Goal: Information Seeking & Learning: Learn about a topic

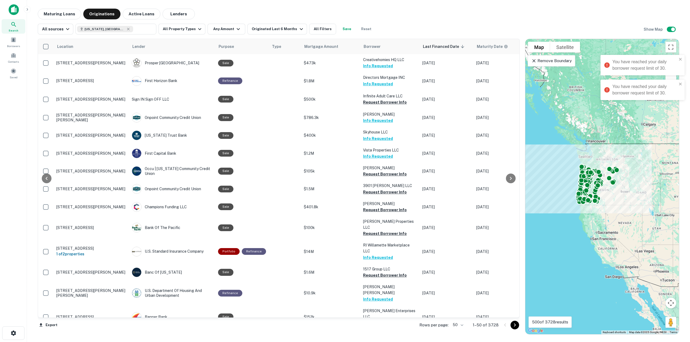
scroll to position [216, 148]
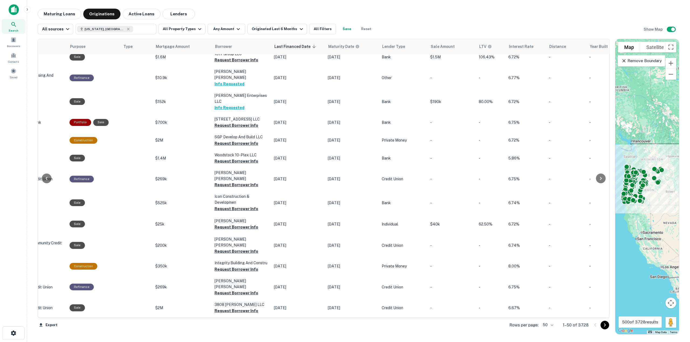
drag, startPoint x: 523, startPoint y: 59, endPoint x: 725, endPoint y: 71, distance: 201.9
click at [690, 71] on html "Search Borrowers Contacts Saved Maturing Loans Originations Active Loans Lender…" at bounding box center [345, 171] width 690 height 342
click at [174, 30] on button "All Property Types" at bounding box center [181, 29] width 47 height 11
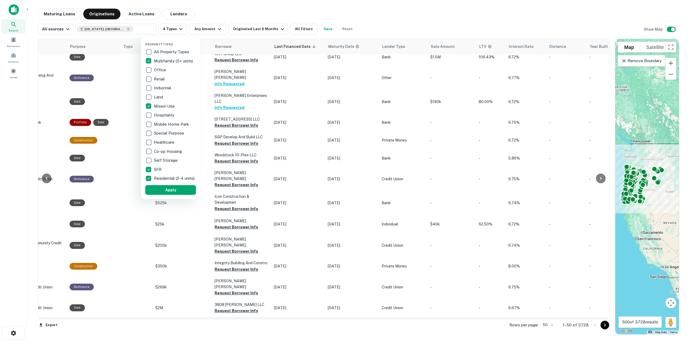
click at [214, 29] on div at bounding box center [345, 171] width 690 height 342
click at [219, 29] on div at bounding box center [345, 171] width 690 height 342
click at [252, 26] on div at bounding box center [345, 171] width 690 height 342
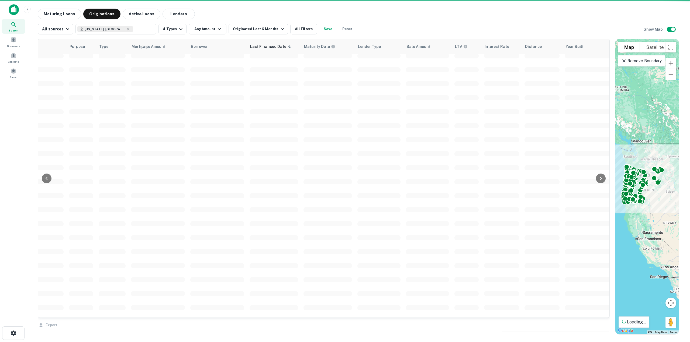
click at [283, 5] on div at bounding box center [345, 171] width 690 height 342
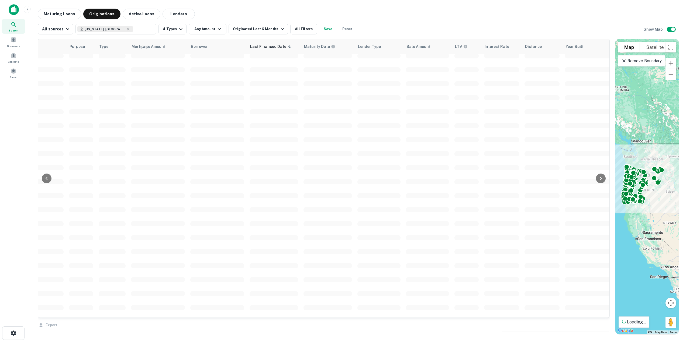
click at [280, 30] on div at bounding box center [345, 171] width 690 height 342
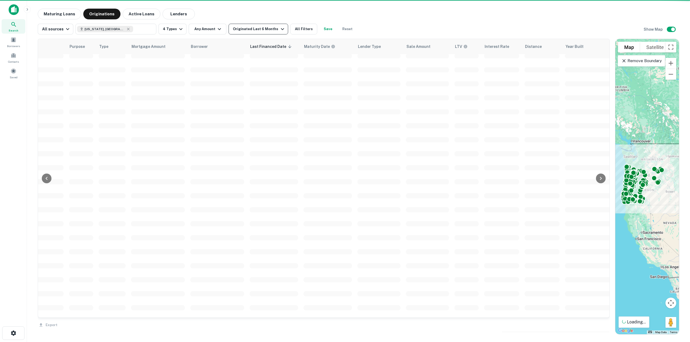
click at [279, 29] on icon "button" at bounding box center [282, 29] width 6 height 6
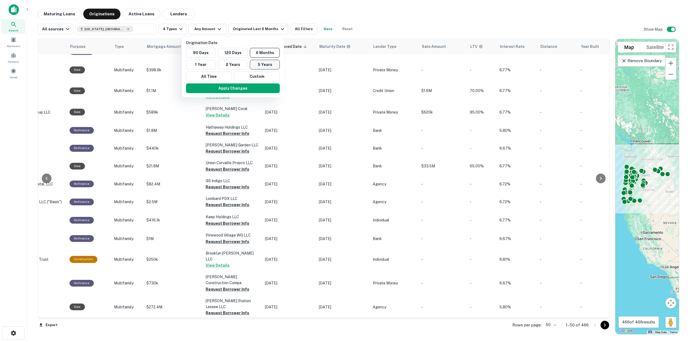
click at [266, 66] on button "5 Years" at bounding box center [265, 65] width 30 height 10
click at [287, 31] on div at bounding box center [345, 171] width 690 height 342
click at [249, 92] on button "Apply Changes" at bounding box center [230, 89] width 94 height 10
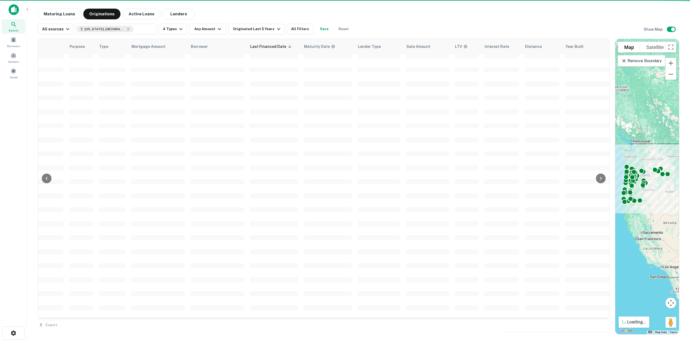
click at [255, 23] on div at bounding box center [345, 171] width 690 height 342
click at [254, 28] on div at bounding box center [345, 171] width 690 height 342
click at [275, 29] on div at bounding box center [345, 171] width 690 height 342
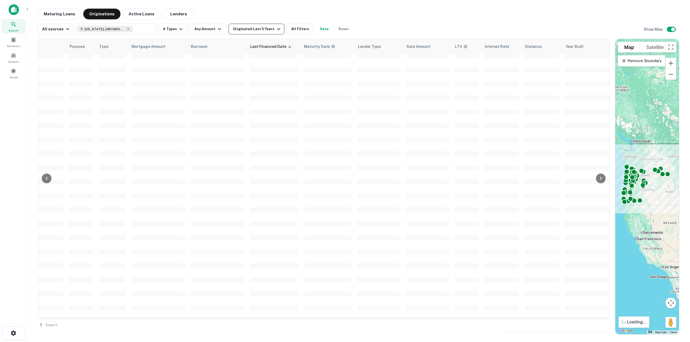
click at [275, 26] on icon "button" at bounding box center [278, 29] width 6 height 6
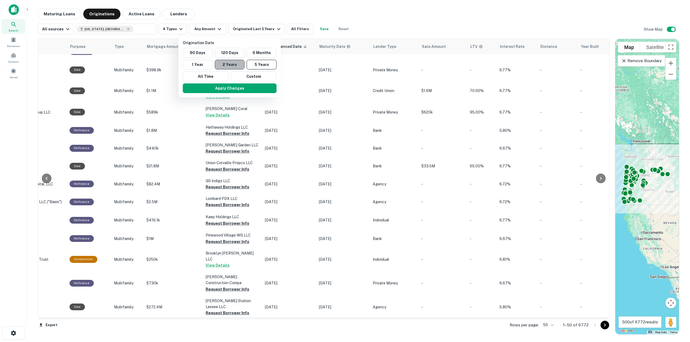
click at [234, 64] on button "2 Years" at bounding box center [230, 65] width 30 height 10
click at [242, 88] on button "Apply Changes" at bounding box center [230, 89] width 94 height 10
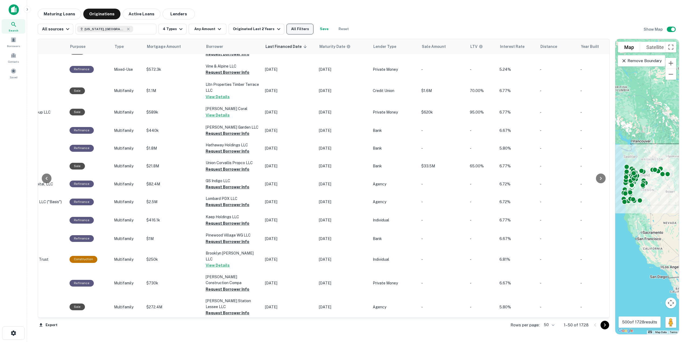
click at [296, 27] on button "All Filters" at bounding box center [299, 29] width 27 height 11
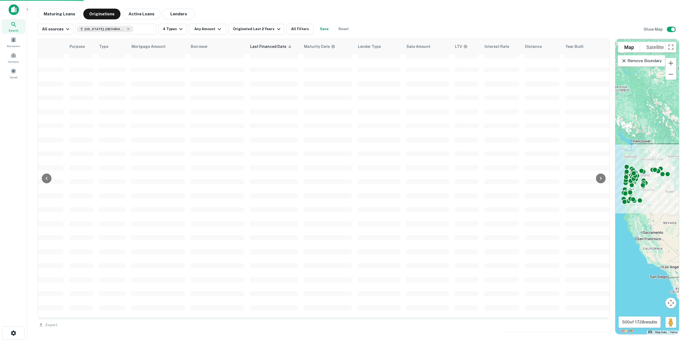
drag, startPoint x: 614, startPoint y: 89, endPoint x: 637, endPoint y: 86, distance: 23.0
click at [637, 86] on div "Location Lender Purpose Type Mortgage Amount Borrower Last Financed Date sorted…" at bounding box center [358, 184] width 641 height 300
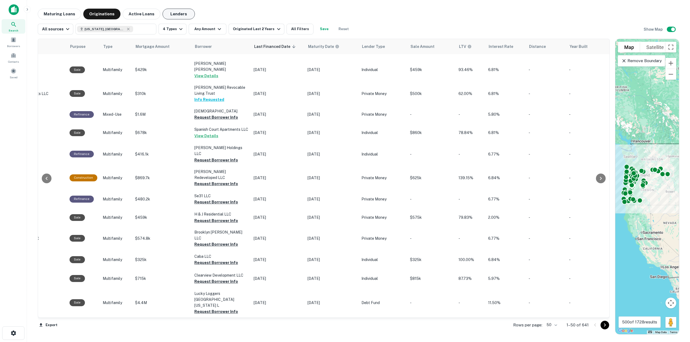
click at [167, 15] on button "Lenders" at bounding box center [178, 14] width 32 height 11
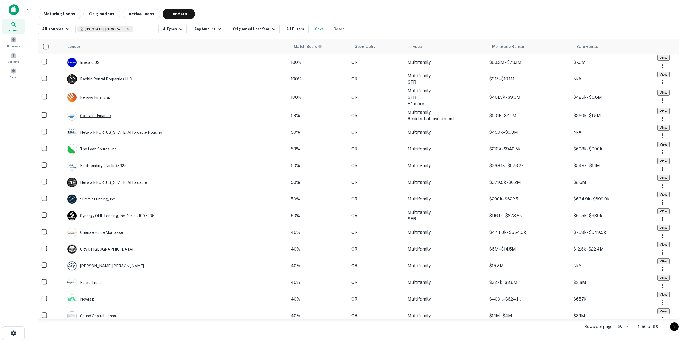
click at [111, 121] on div "Corevest Finance" at bounding box center [89, 116] width 44 height 10
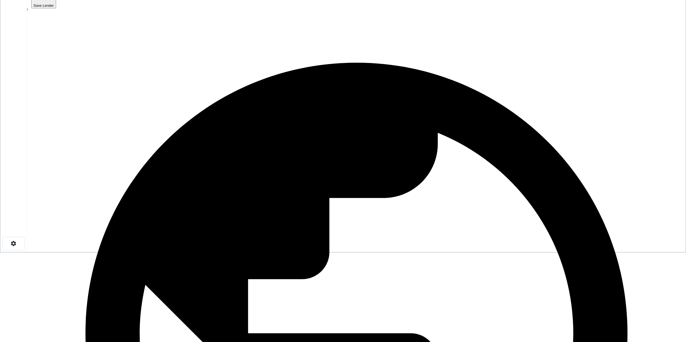
scroll to position [54, 0]
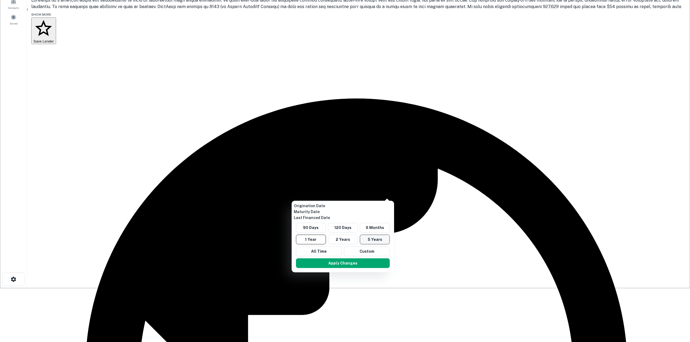
click at [378, 243] on button "5 Years" at bounding box center [375, 240] width 30 height 10
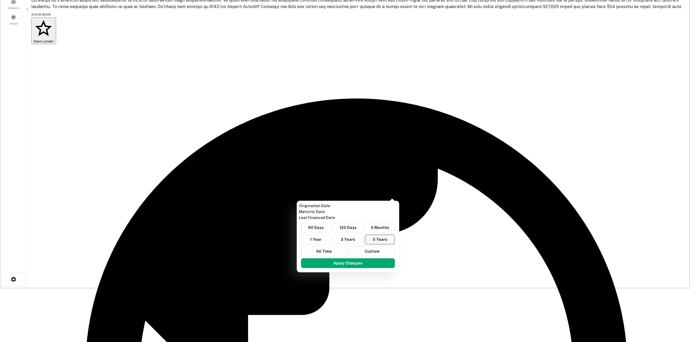
click at [377, 243] on button "5 Years" at bounding box center [380, 240] width 30 height 10
click at [367, 266] on button "Apply Changes" at bounding box center [348, 264] width 94 height 10
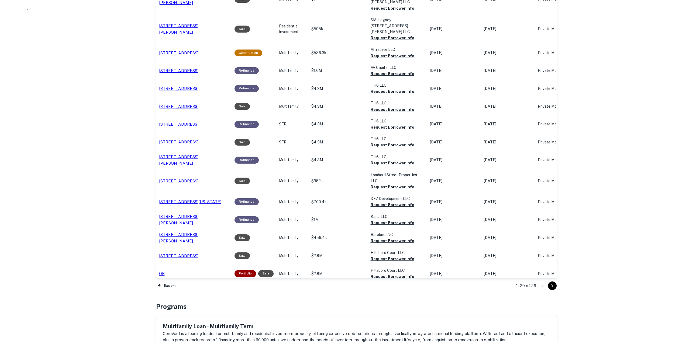
scroll to position [458, 0]
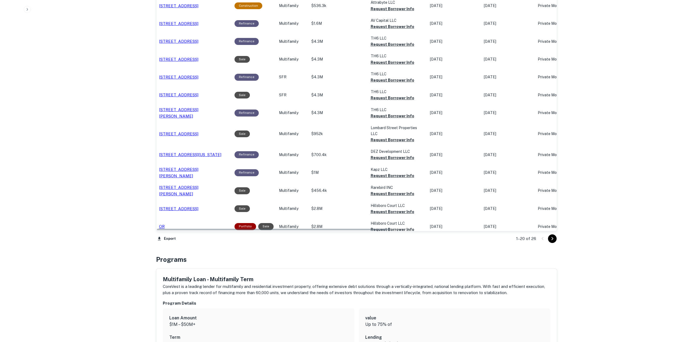
click at [556, 237] on div "1–20 of 26" at bounding box center [533, 239] width 47 height 15
click at [554, 236] on icon "Go to next page" at bounding box center [552, 239] width 6 height 6
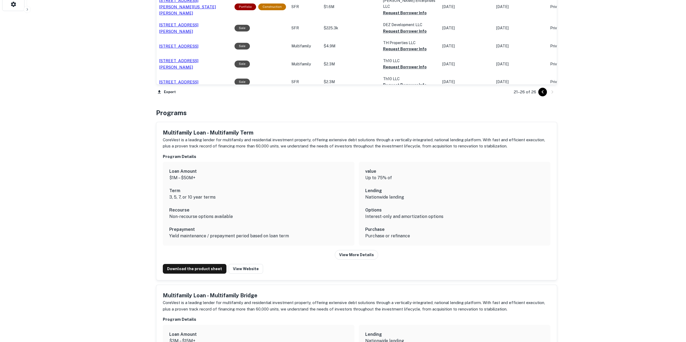
scroll to position [269, 0]
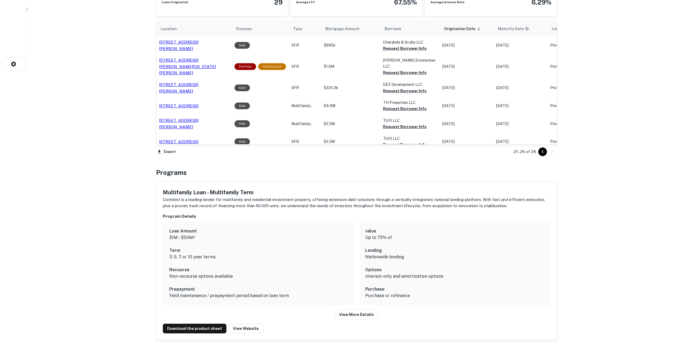
click at [542, 149] on icon "Go to previous page" at bounding box center [542, 152] width 6 height 6
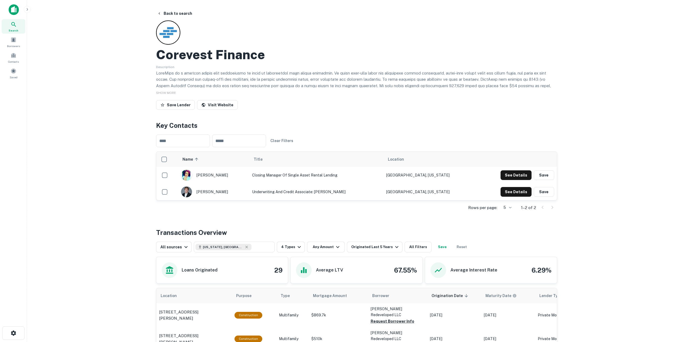
click at [17, 28] on div "Search" at bounding box center [14, 26] width 24 height 15
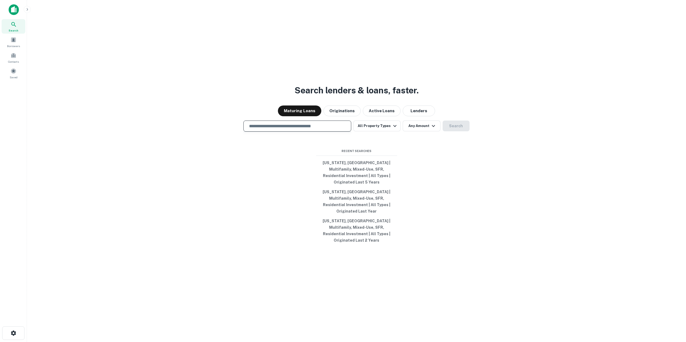
click at [321, 129] on input "text" at bounding box center [297, 126] width 103 height 6
click at [418, 116] on button "Lenders" at bounding box center [419, 111] width 32 height 11
click at [286, 129] on input "text" at bounding box center [297, 126] width 103 height 6
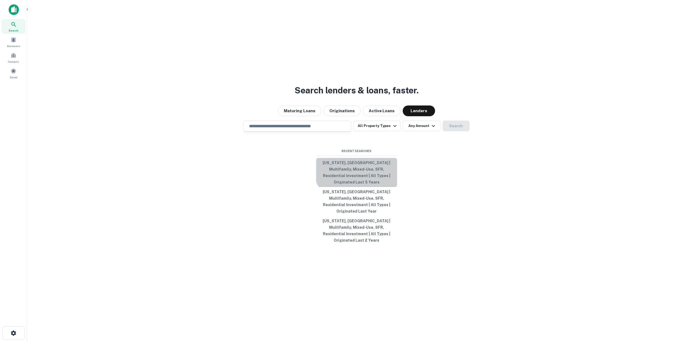
click at [364, 172] on button "Oregon, USA | Multifamily, Mixed-Use, SFR, Residential Investment | All Types |…" at bounding box center [356, 172] width 81 height 29
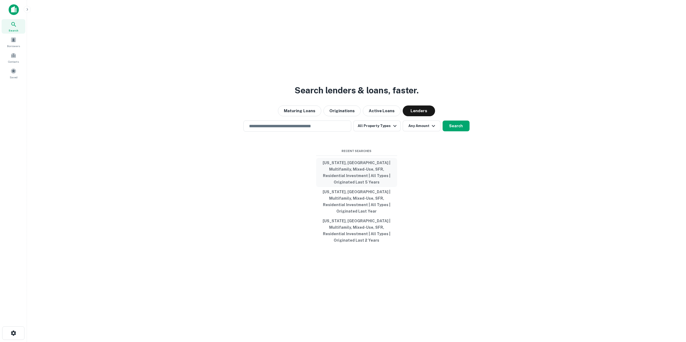
type input "**********"
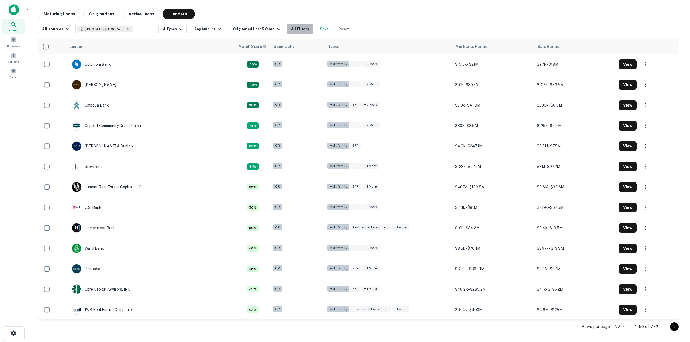
click at [292, 32] on button "All Filters" at bounding box center [299, 29] width 27 height 11
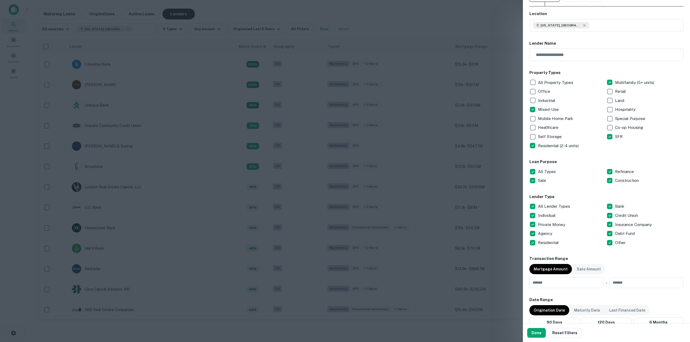
scroll to position [54, 0]
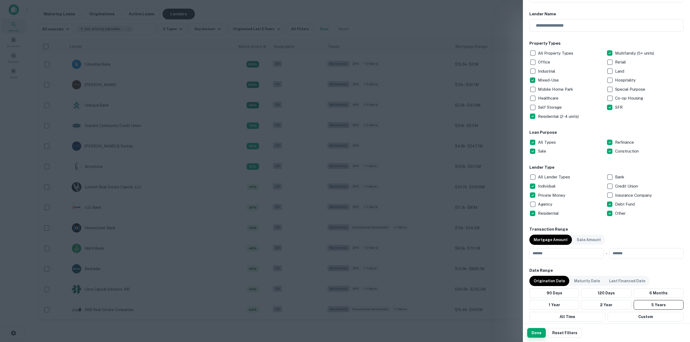
click at [535, 333] on button "Done" at bounding box center [536, 333] width 19 height 10
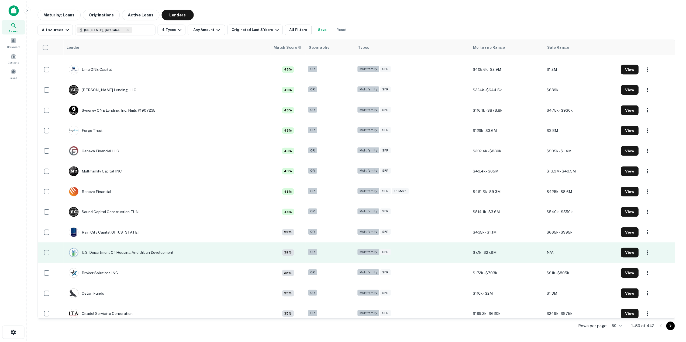
scroll to position [593, 0]
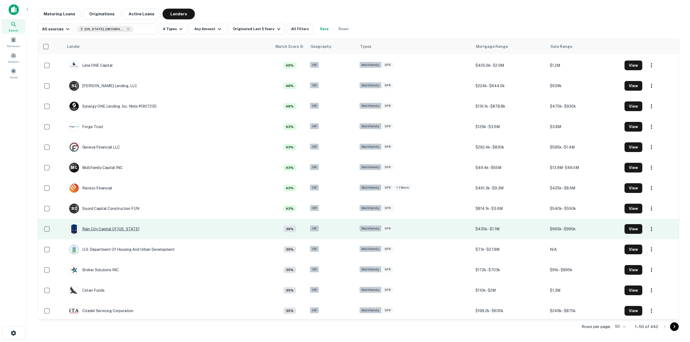
click at [102, 228] on div "Rain City Capital Of Oregon" at bounding box center [104, 229] width 70 height 10
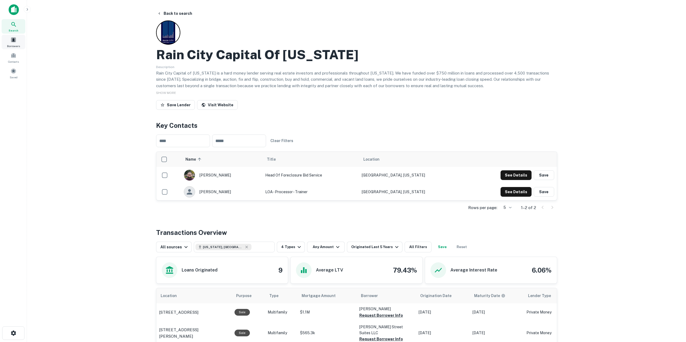
click at [12, 44] on div "Borrowers" at bounding box center [14, 42] width 24 height 15
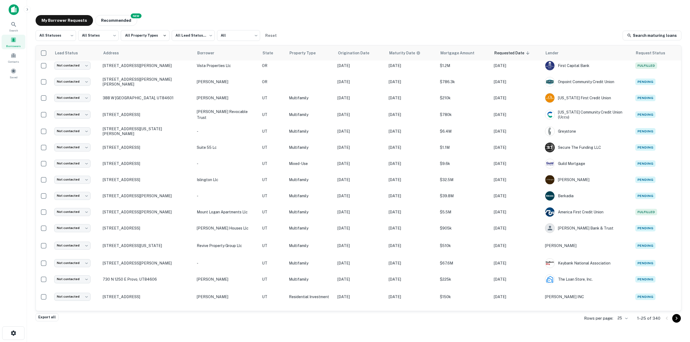
scroll to position [127, 0]
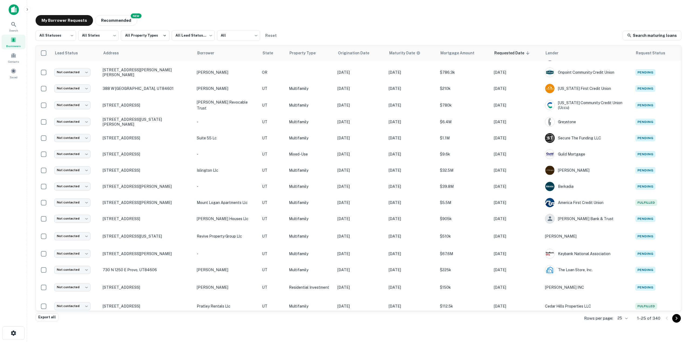
click at [596, 319] on p "Rows per page:" at bounding box center [598, 319] width 29 height 6
click at [622, 320] on body "Search Borrowers Contacts Saved My Borrower Requests NEW Recommended All Status…" at bounding box center [345, 171] width 690 height 342
click at [628, 319] on li "500" at bounding box center [623, 322] width 18 height 10
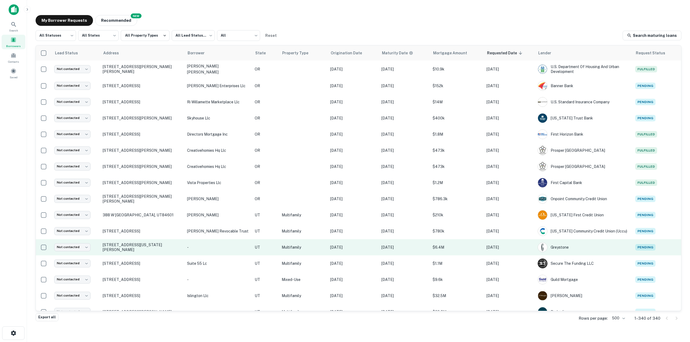
scroll to position [3445, 0]
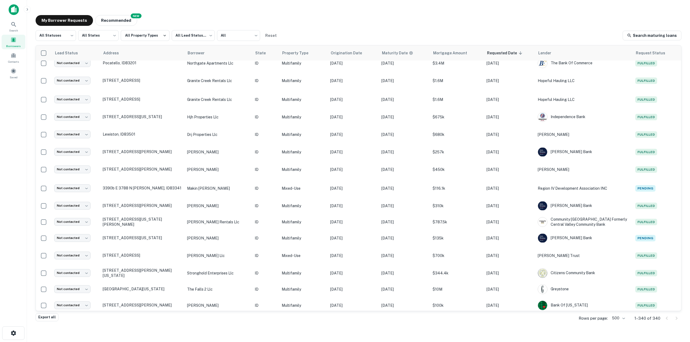
click at [659, 320] on p "1–340 of 340" at bounding box center [647, 319] width 26 height 6
drag, startPoint x: 659, startPoint y: 318, endPoint x: 636, endPoint y: 320, distance: 23.5
click at [636, 320] on p "1–340 of 340" at bounding box center [647, 319] width 26 height 6
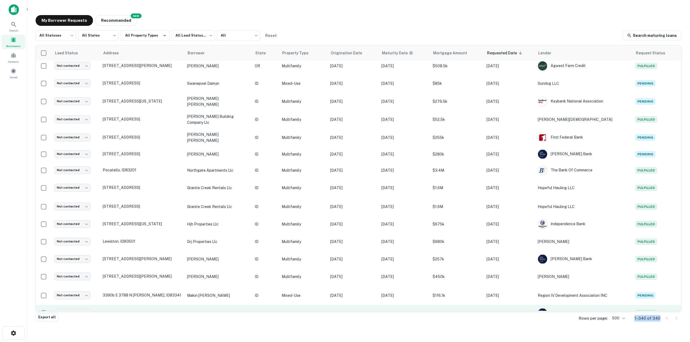
scroll to position [3337, 0]
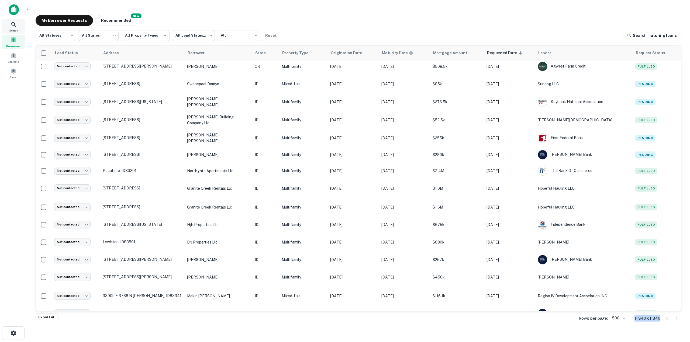
click at [19, 29] on div "Search" at bounding box center [14, 26] width 24 height 15
